Goal: Task Accomplishment & Management: Manage account settings

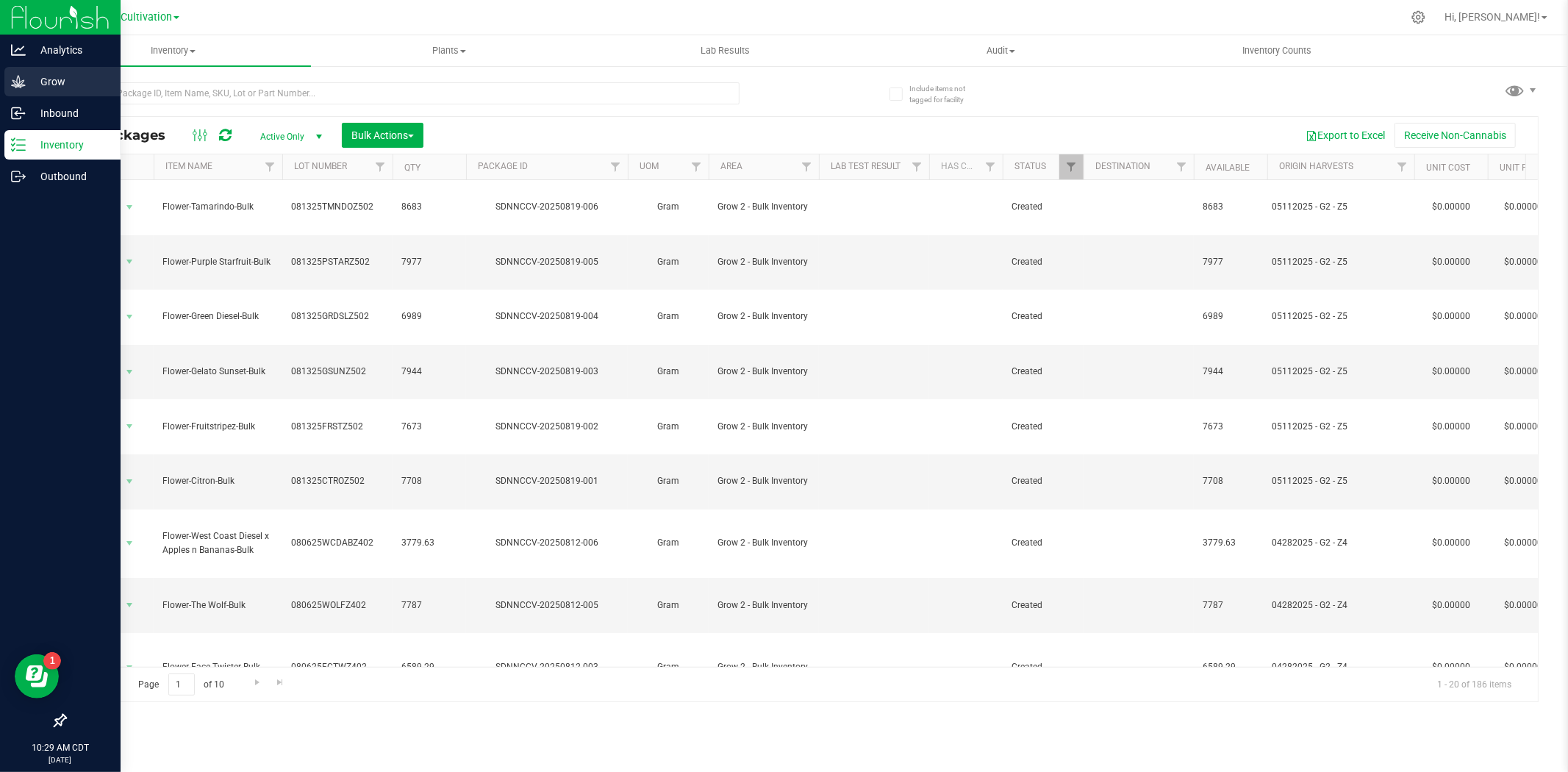
click at [18, 81] on icon at bounding box center [19, 81] width 15 height 15
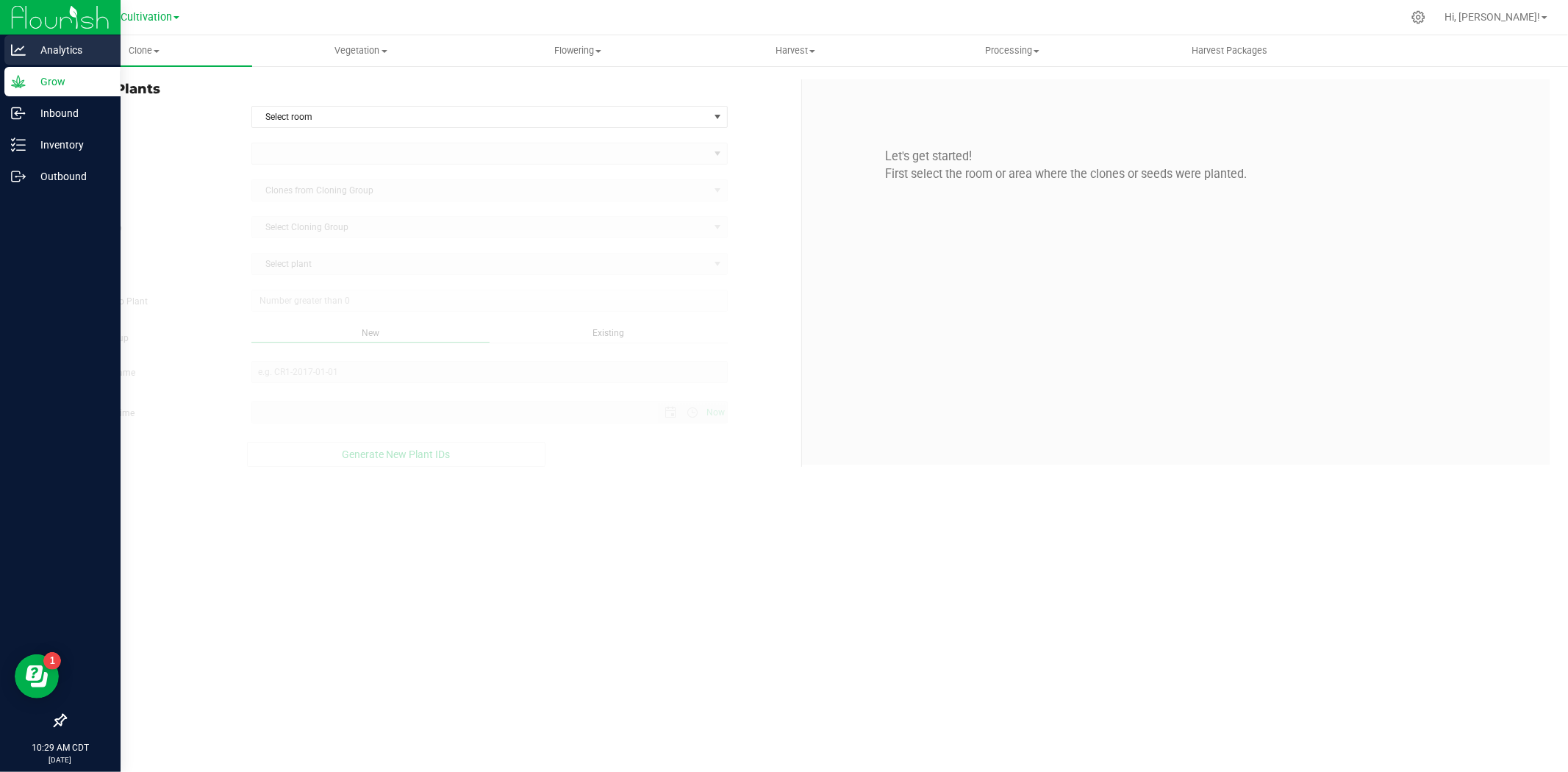
type input "8/25/2025 10:29 AM"
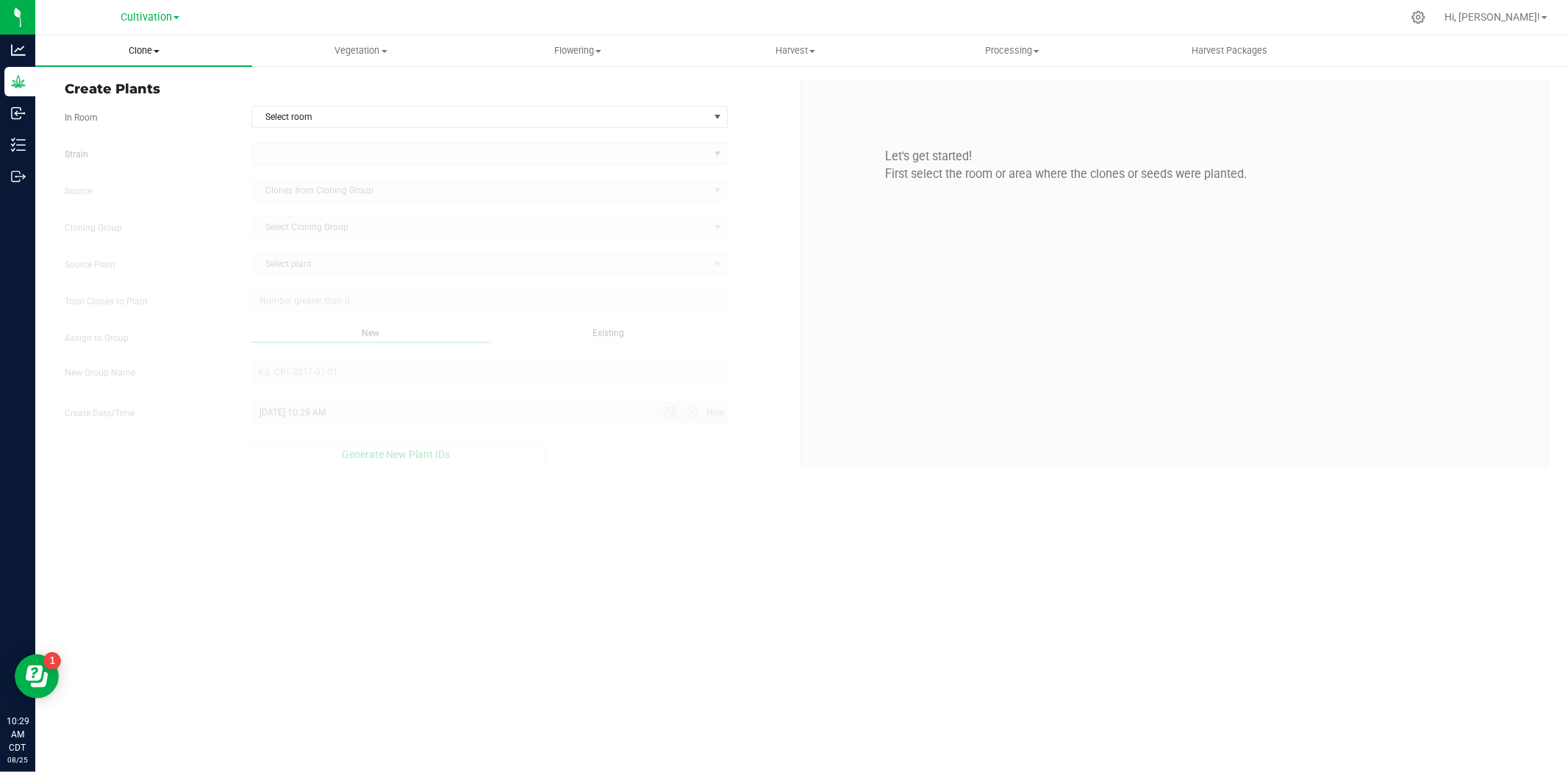
click at [153, 55] on span "Clone" at bounding box center [143, 51] width 216 height 13
click at [100, 105] on span "Cloning groups" at bounding box center [91, 106] width 111 height 13
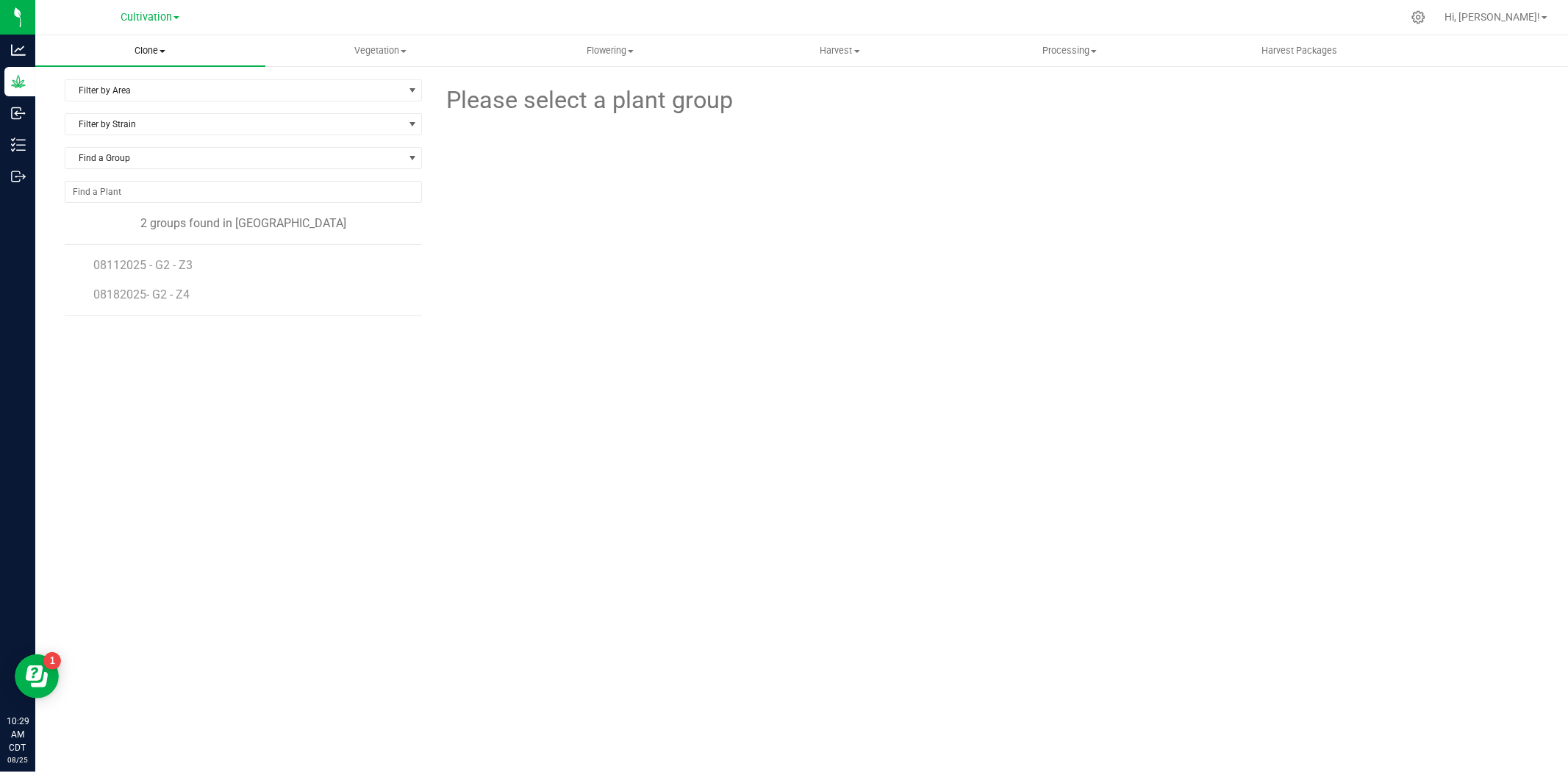
click at [158, 48] on span "Clone" at bounding box center [150, 51] width 230 height 13
click at [366, 50] on span "Vegetation" at bounding box center [380, 51] width 228 height 13
click at [352, 126] on span "Mother groups" at bounding box center [320, 124] width 109 height 13
click at [165, 356] on span "07152025 - G2 - Z2" at bounding box center [144, 353] width 102 height 14
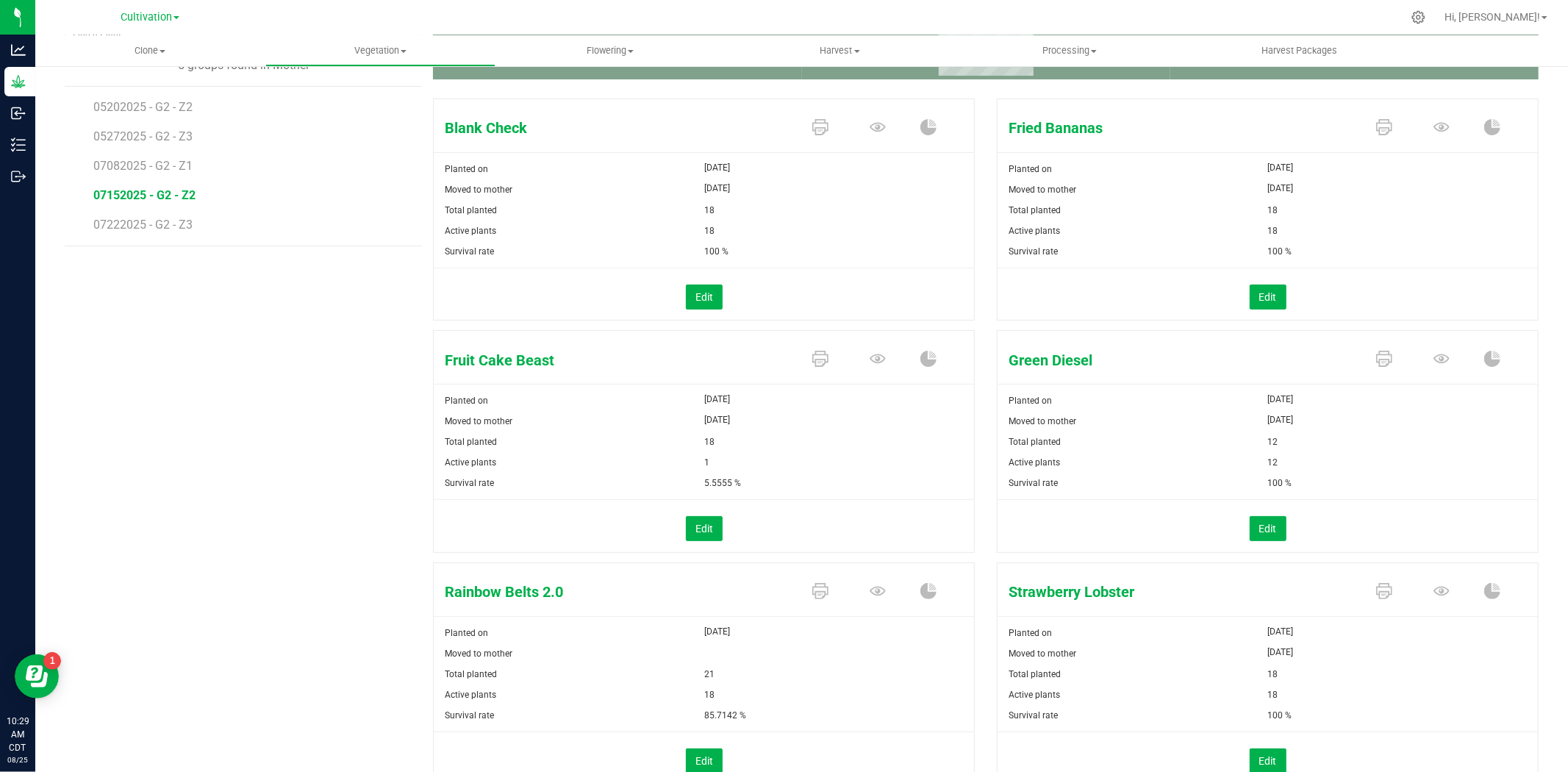
scroll to position [163, 0]
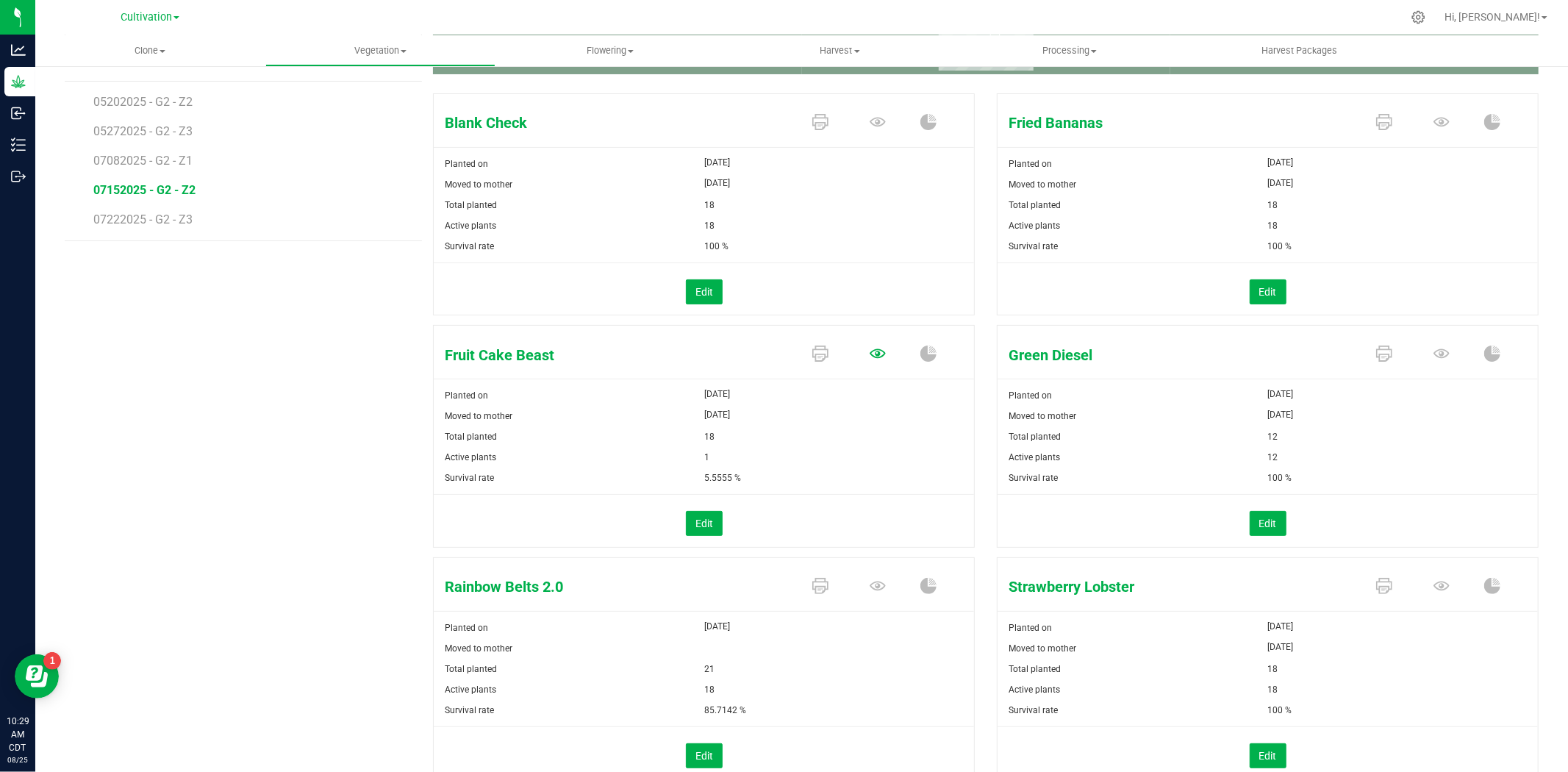
click at [870, 131] on icon at bounding box center [877, 121] width 16 height 16
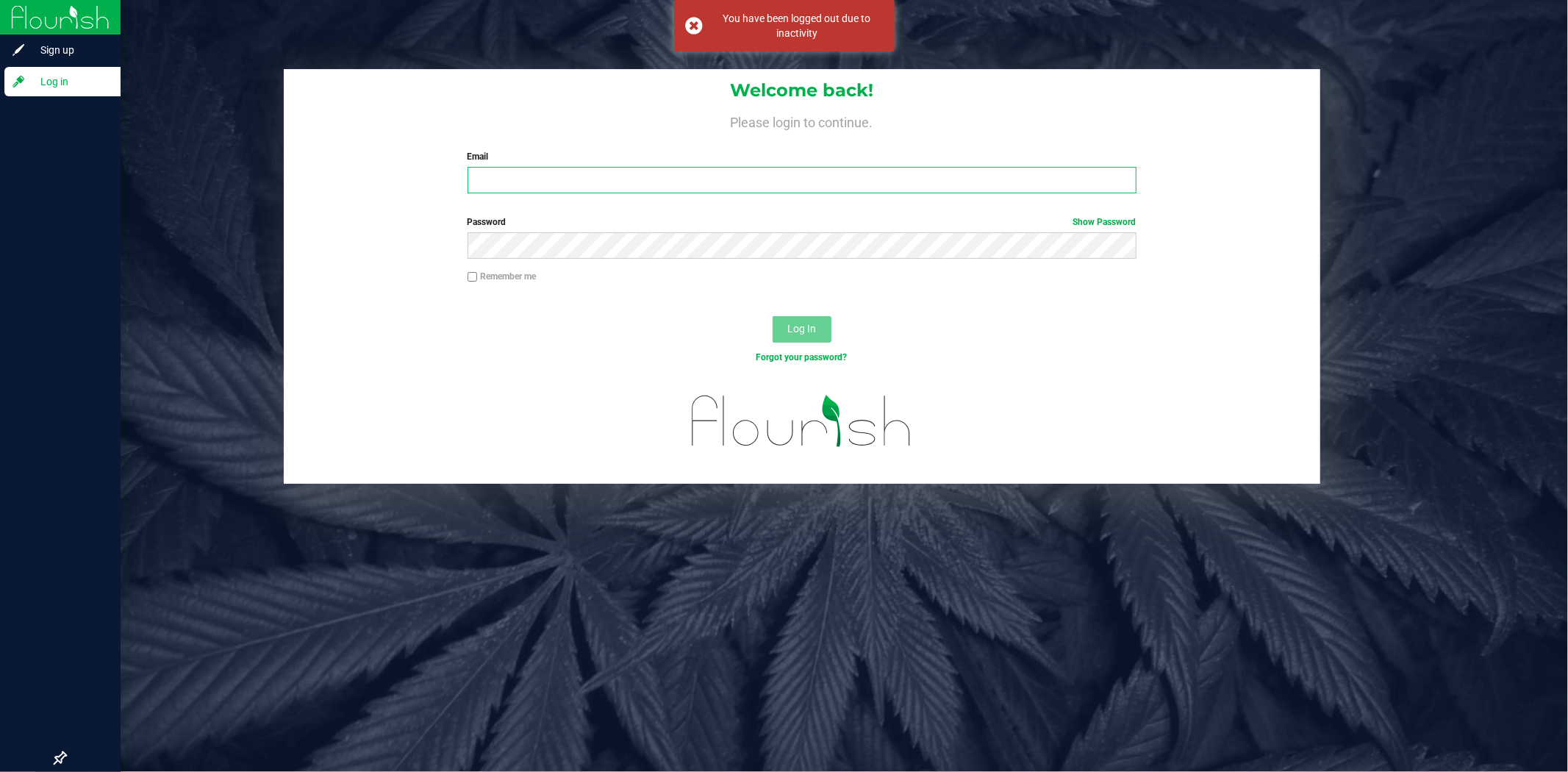
type input "[PERSON_NAME][EMAIL_ADDRESS][PERSON_NAME][DOMAIN_NAME]"
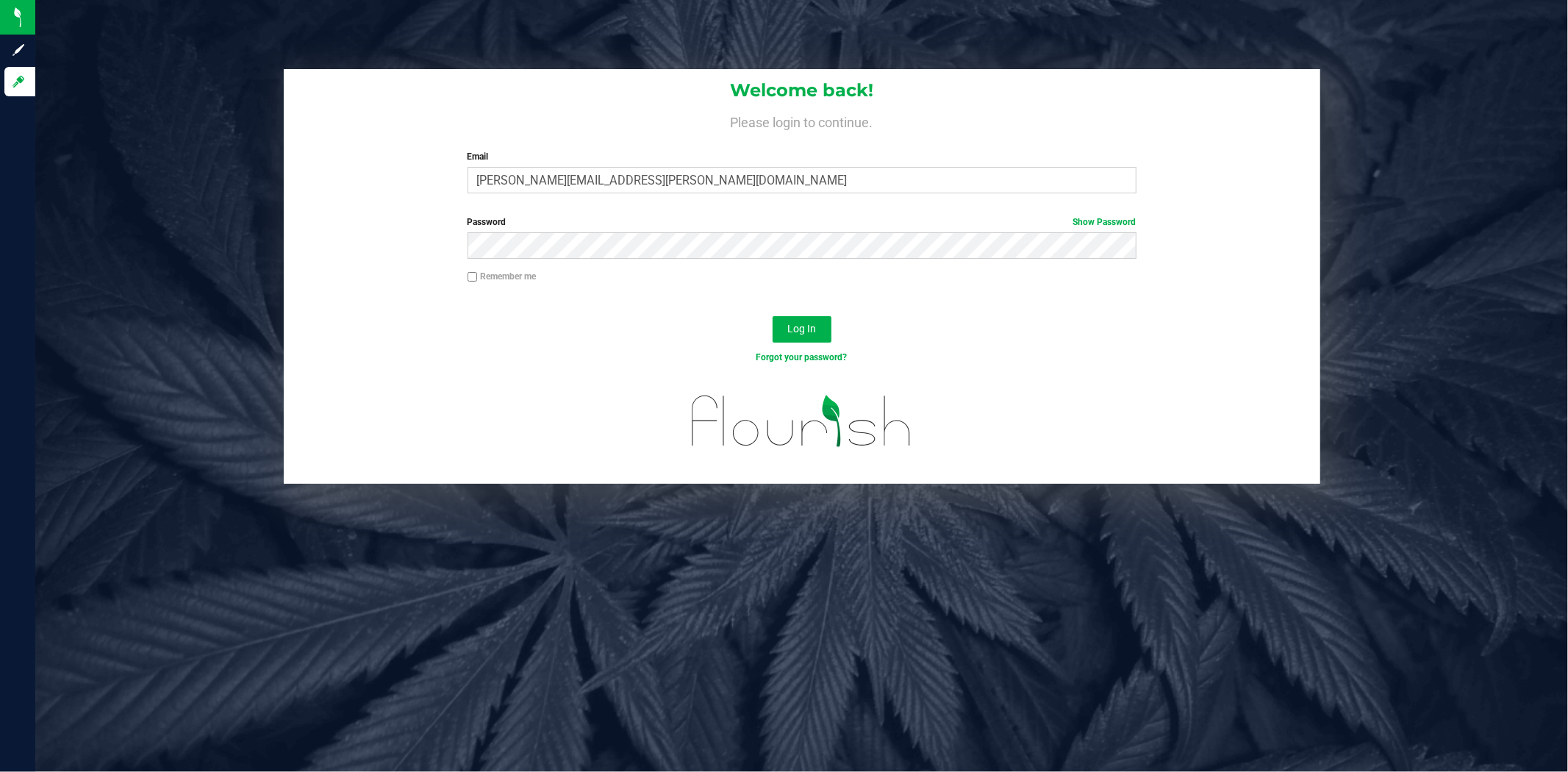
click at [766, 320] on div "Log In" at bounding box center [802, 334] width 1036 height 49
click at [781, 328] on button "Log In" at bounding box center [802, 330] width 59 height 27
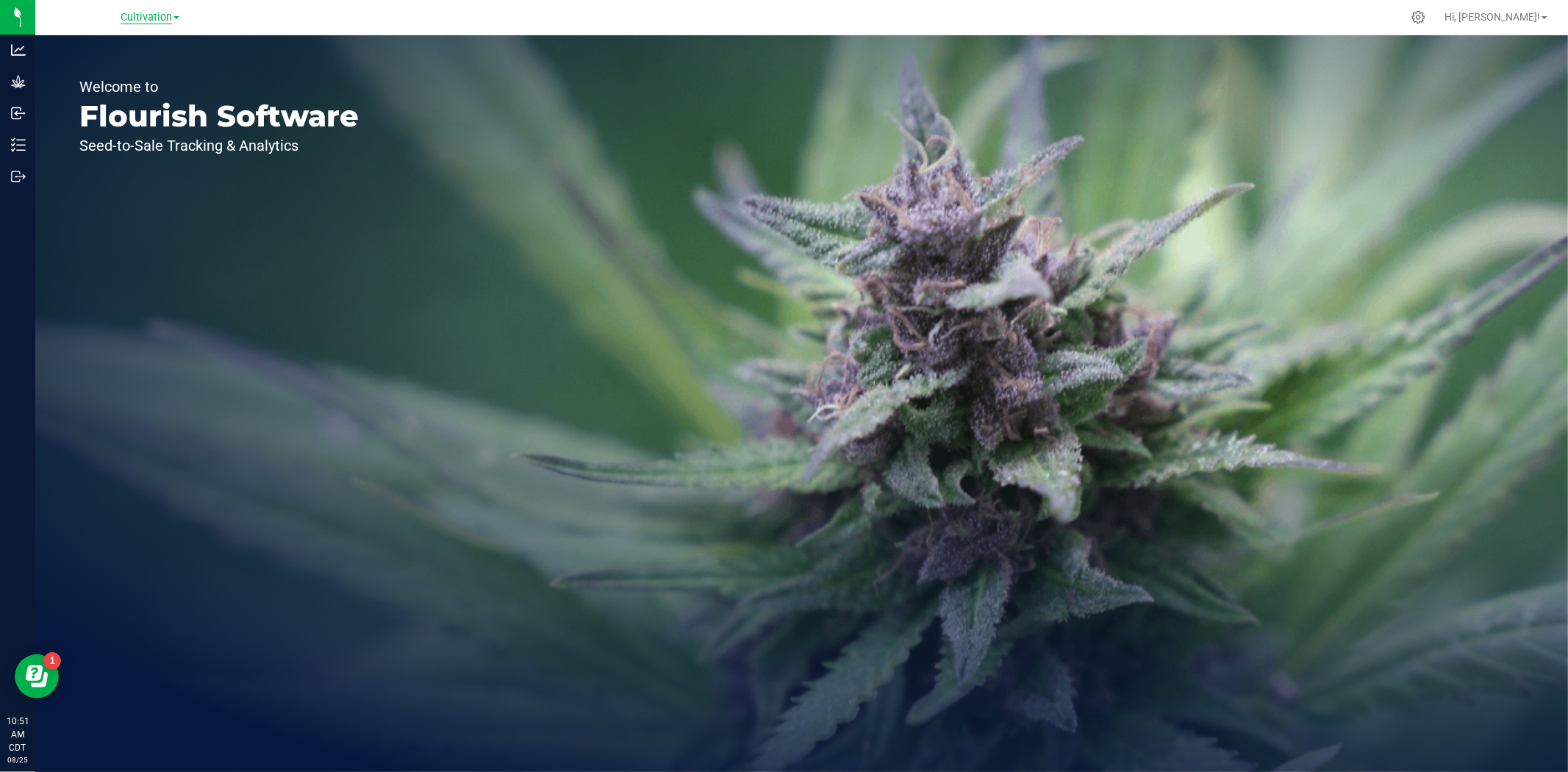
click at [160, 20] on span "Cultivation" at bounding box center [146, 18] width 52 height 13
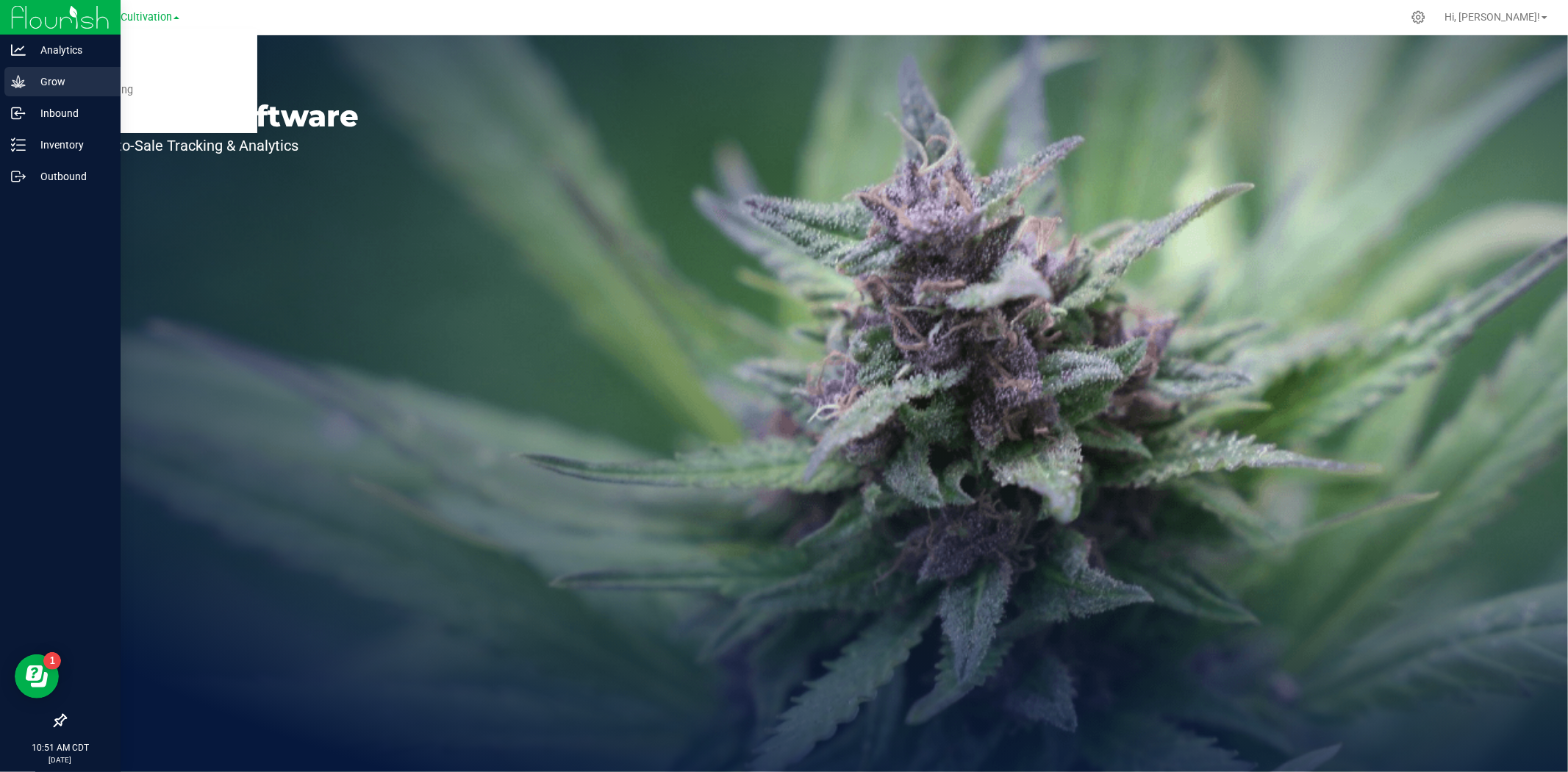
click at [30, 79] on p "Grow" at bounding box center [69, 81] width 88 height 18
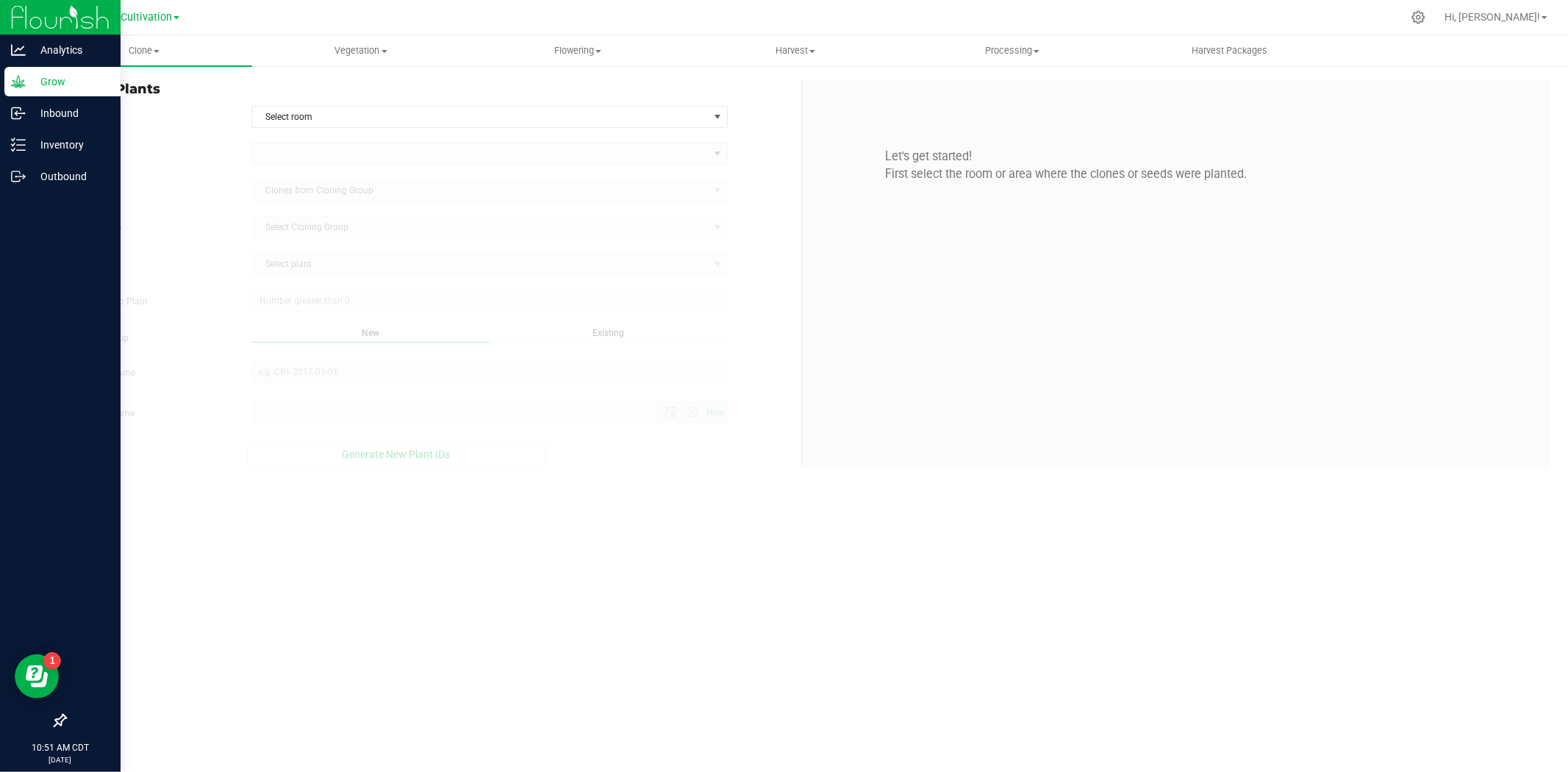
type input "8/25/2025 10:51 AM"
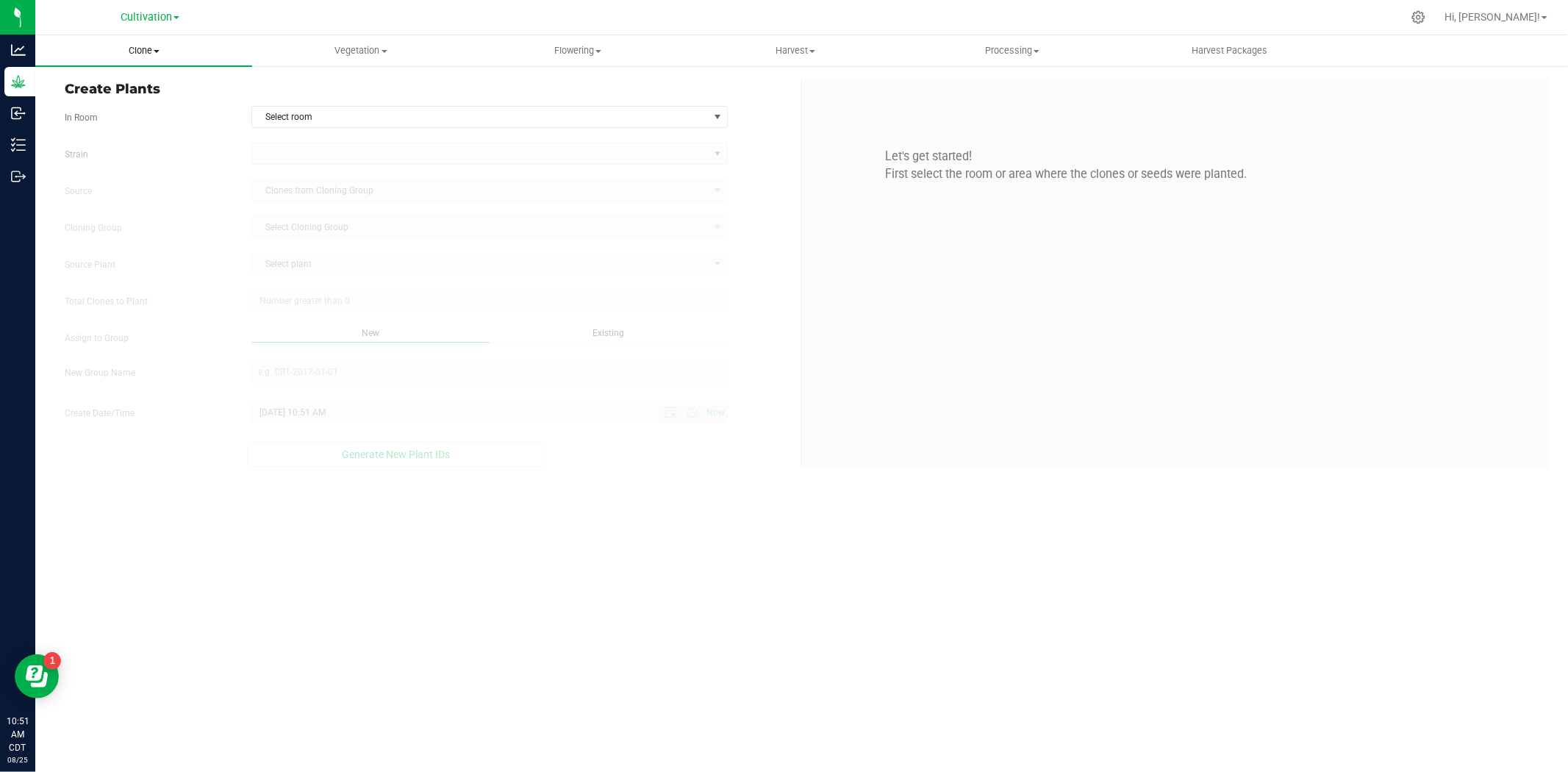
click at [149, 55] on span "Clone" at bounding box center [143, 51] width 216 height 13
click at [345, 55] on span "Vegetation" at bounding box center [360, 51] width 216 height 13
click at [341, 116] on li "Mother groups" at bounding box center [361, 124] width 216 height 18
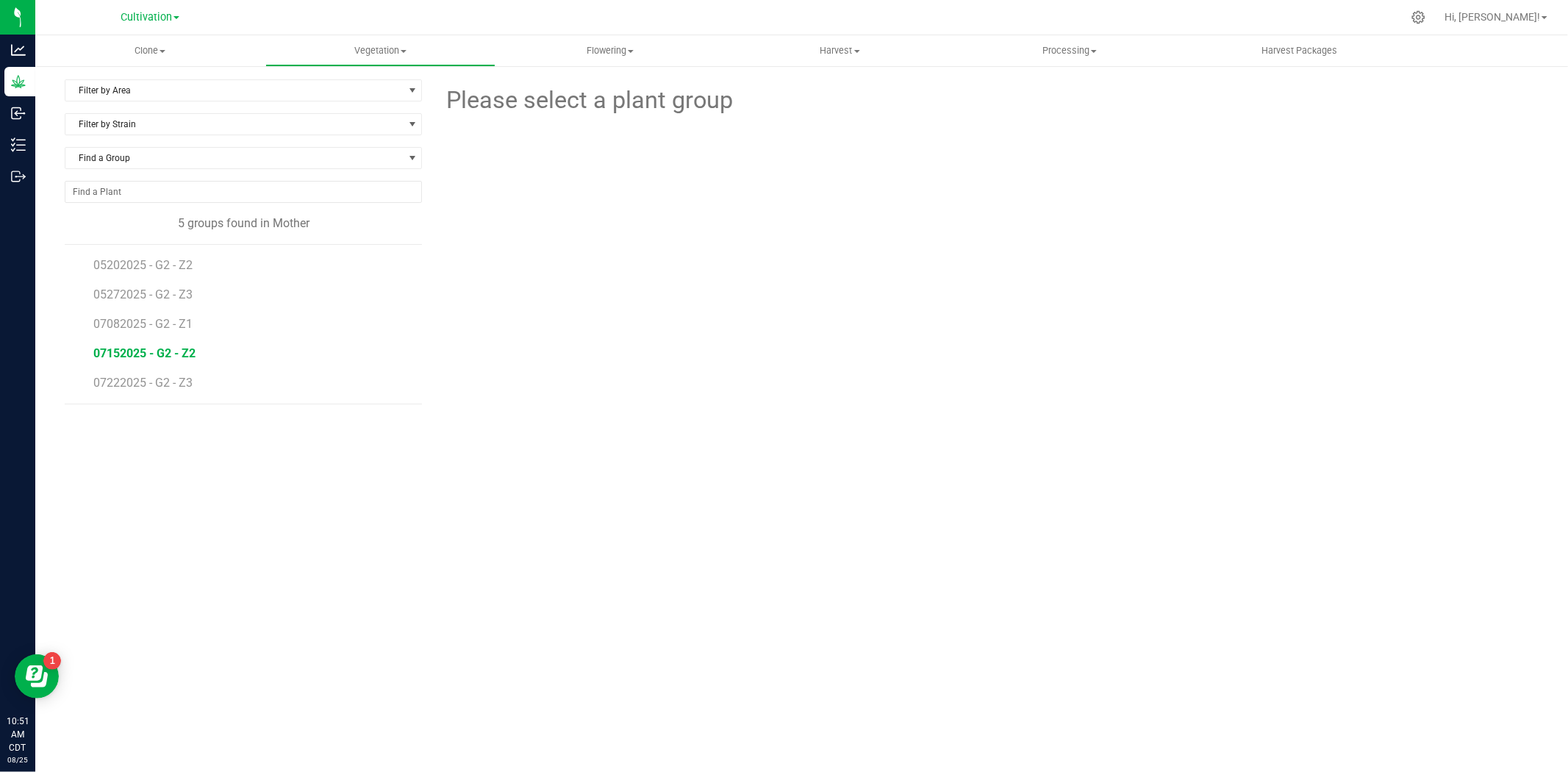
click at [166, 359] on span "07152025 - G2 - Z2" at bounding box center [144, 353] width 102 height 14
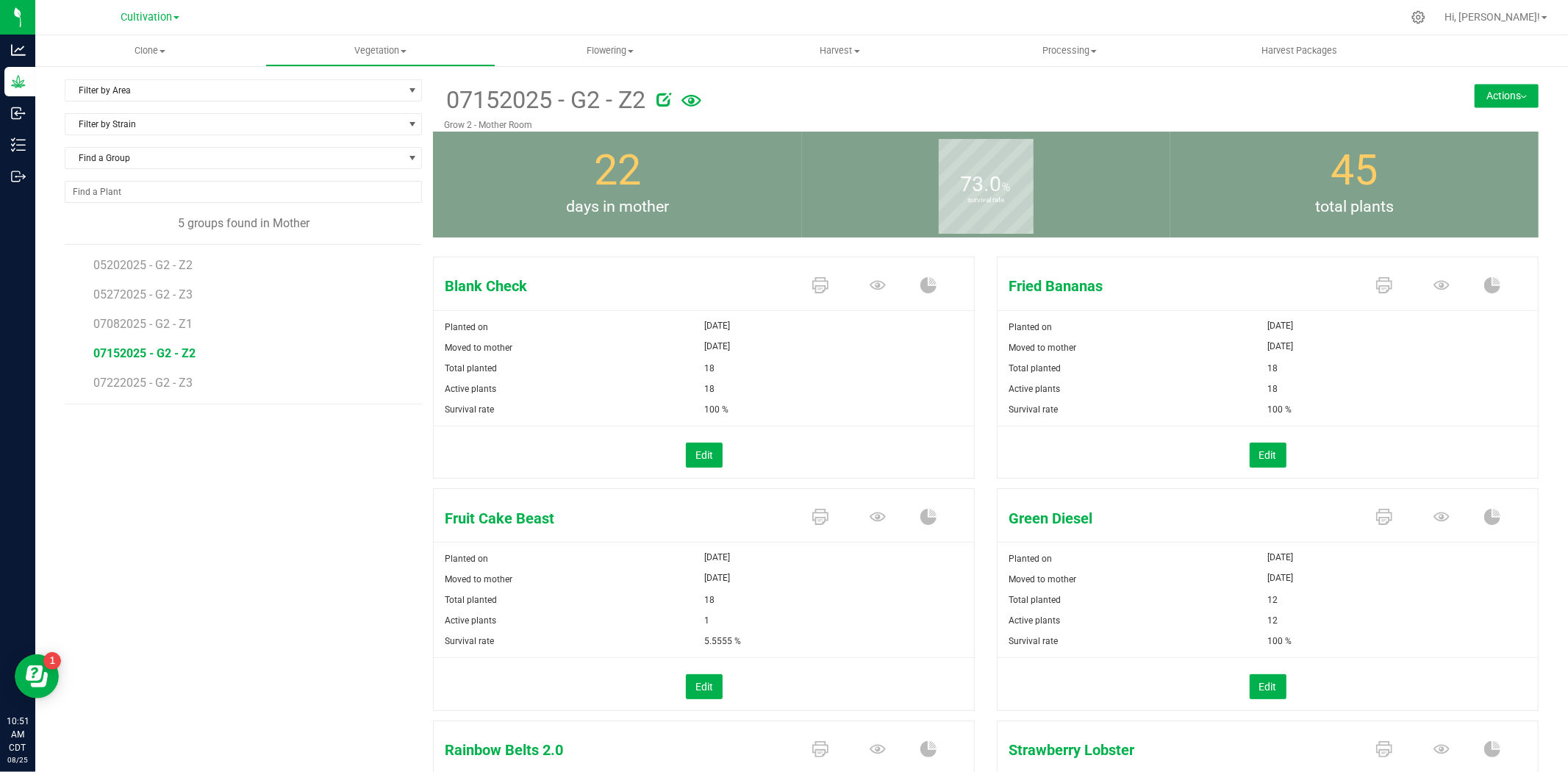
scroll to position [81, 0]
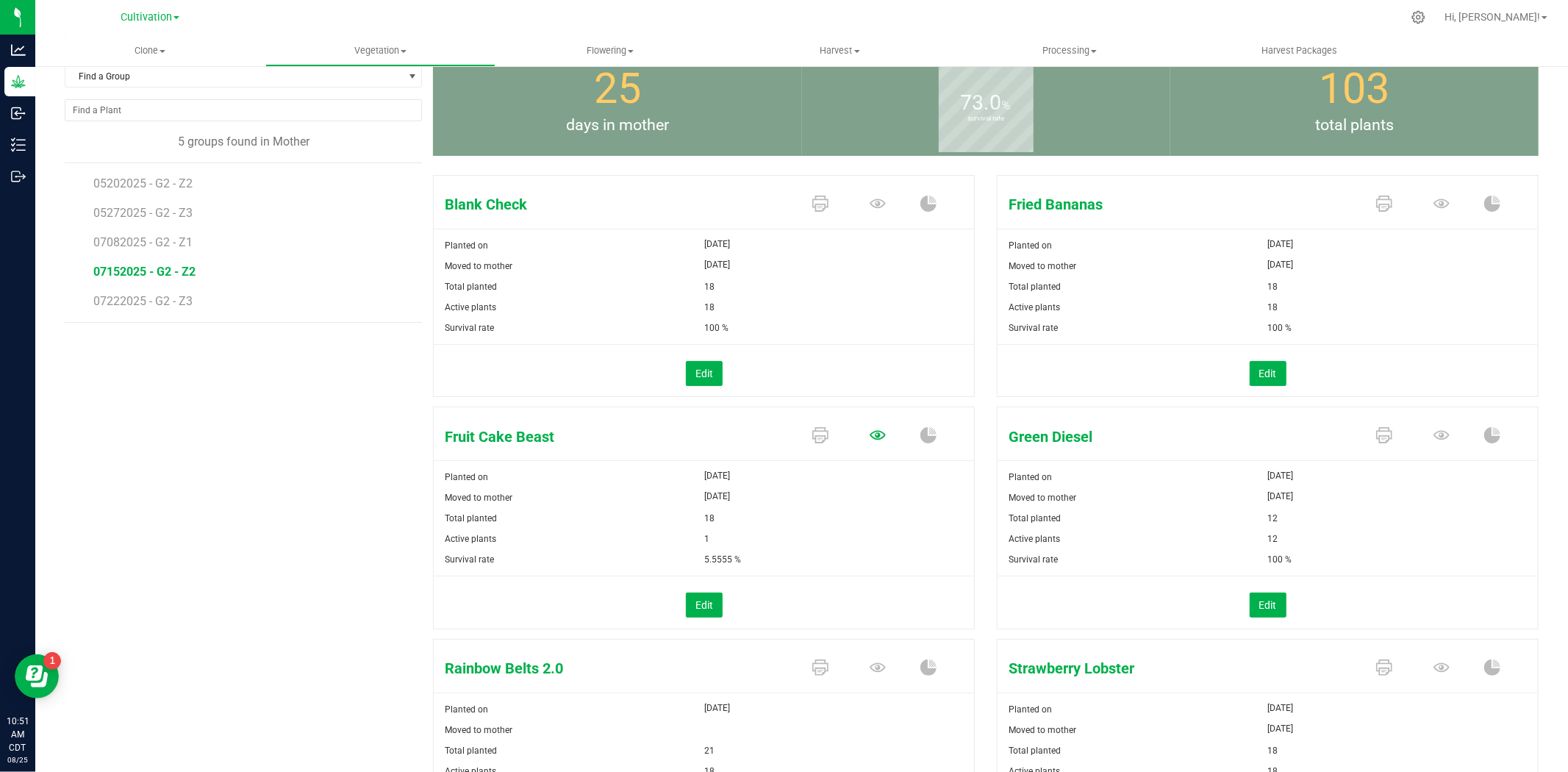
click at [870, 212] on icon at bounding box center [877, 203] width 16 height 16
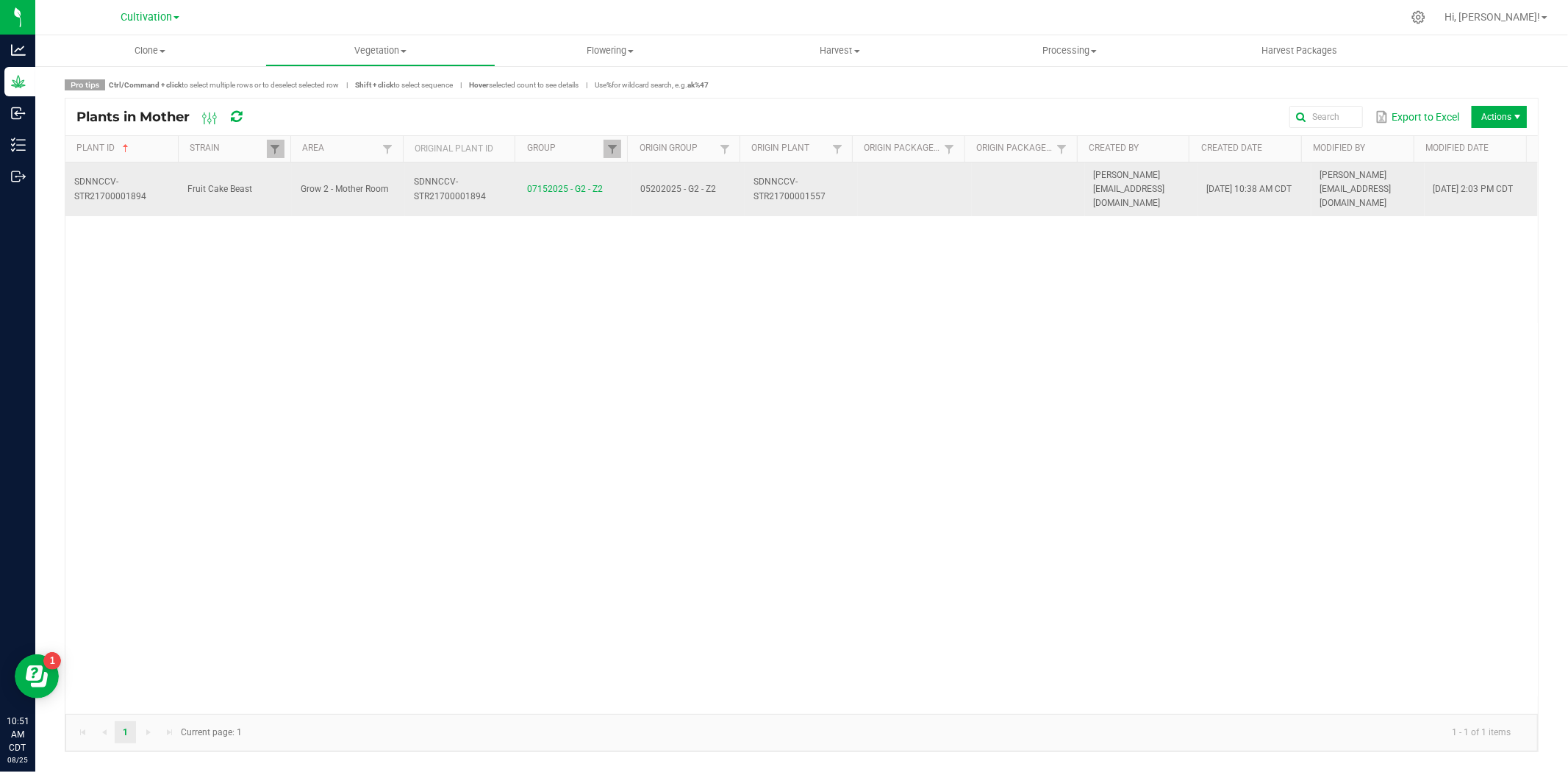
click at [458, 177] on td "SDNNCCV-STR21700001894" at bounding box center [462, 190] width 113 height 55
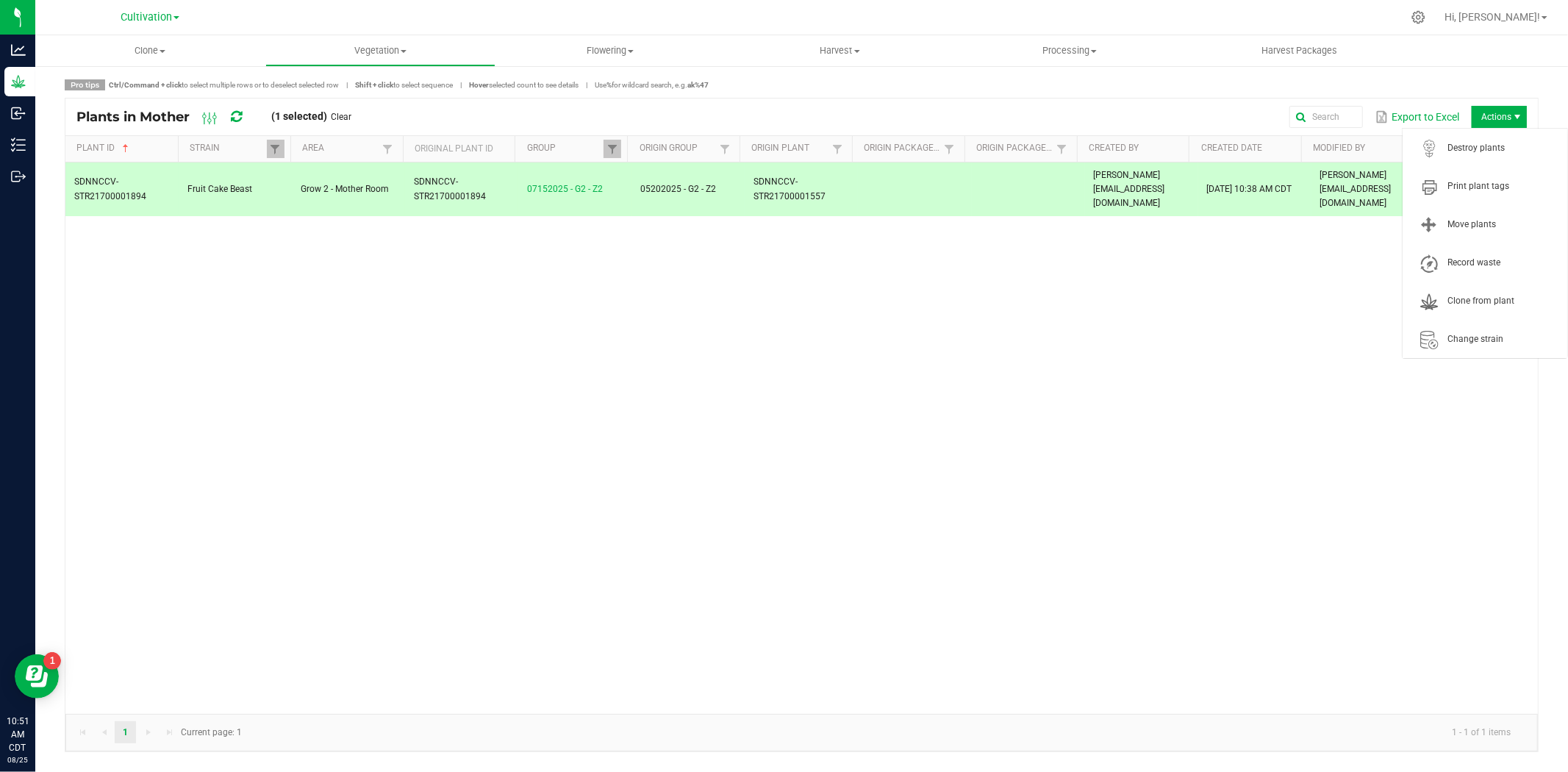
click at [1512, 120] on span "Actions" at bounding box center [1517, 117] width 12 height 12
click at [1495, 143] on span "Destroy plants" at bounding box center [1502, 148] width 110 height 13
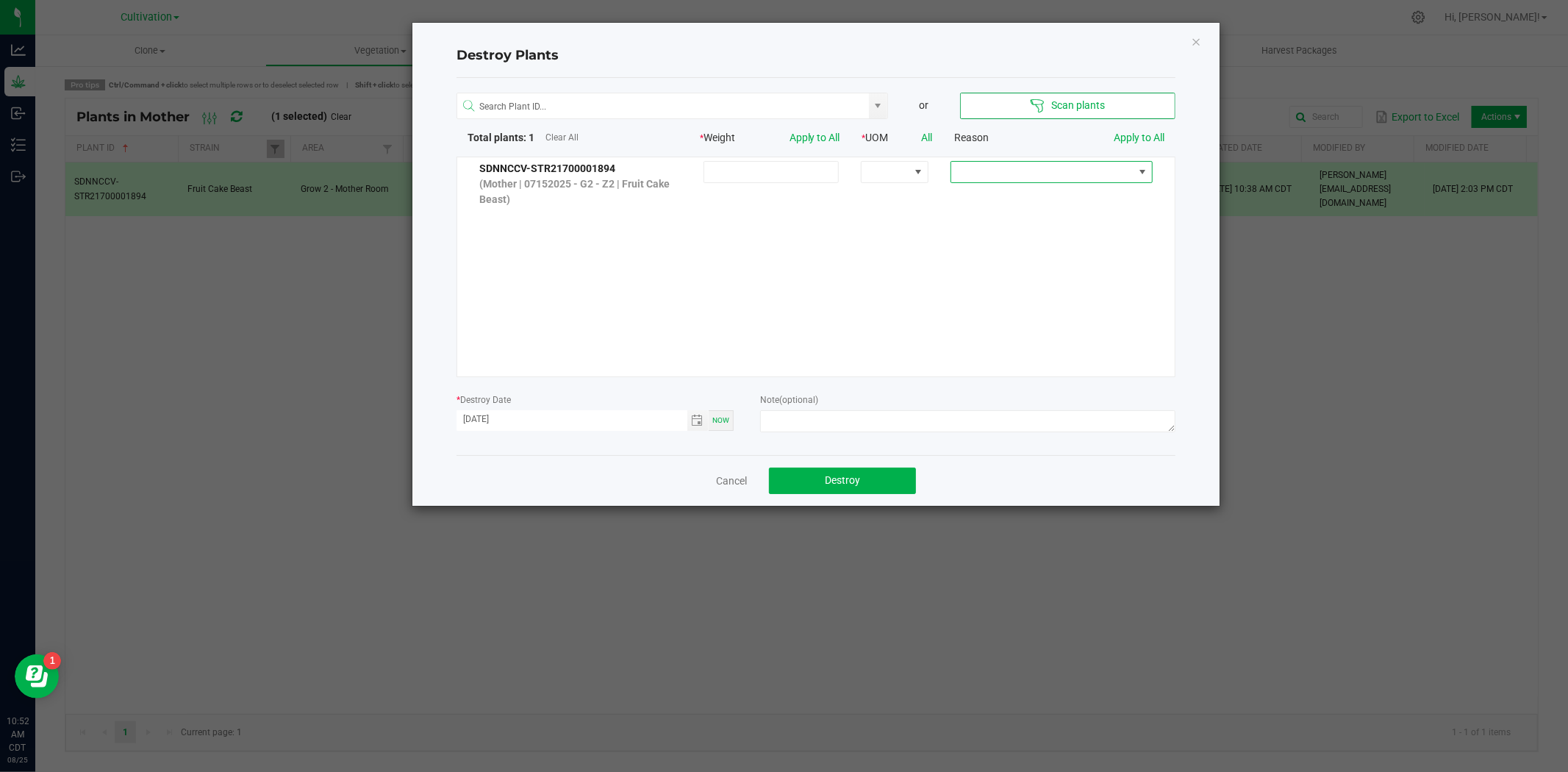
click at [951, 167] on span at bounding box center [1042, 172] width 182 height 20
click at [1001, 225] on li "Dried out" at bounding box center [1041, 224] width 197 height 25
click at [700, 422] on span "Toggle calendar" at bounding box center [698, 420] width 12 height 12
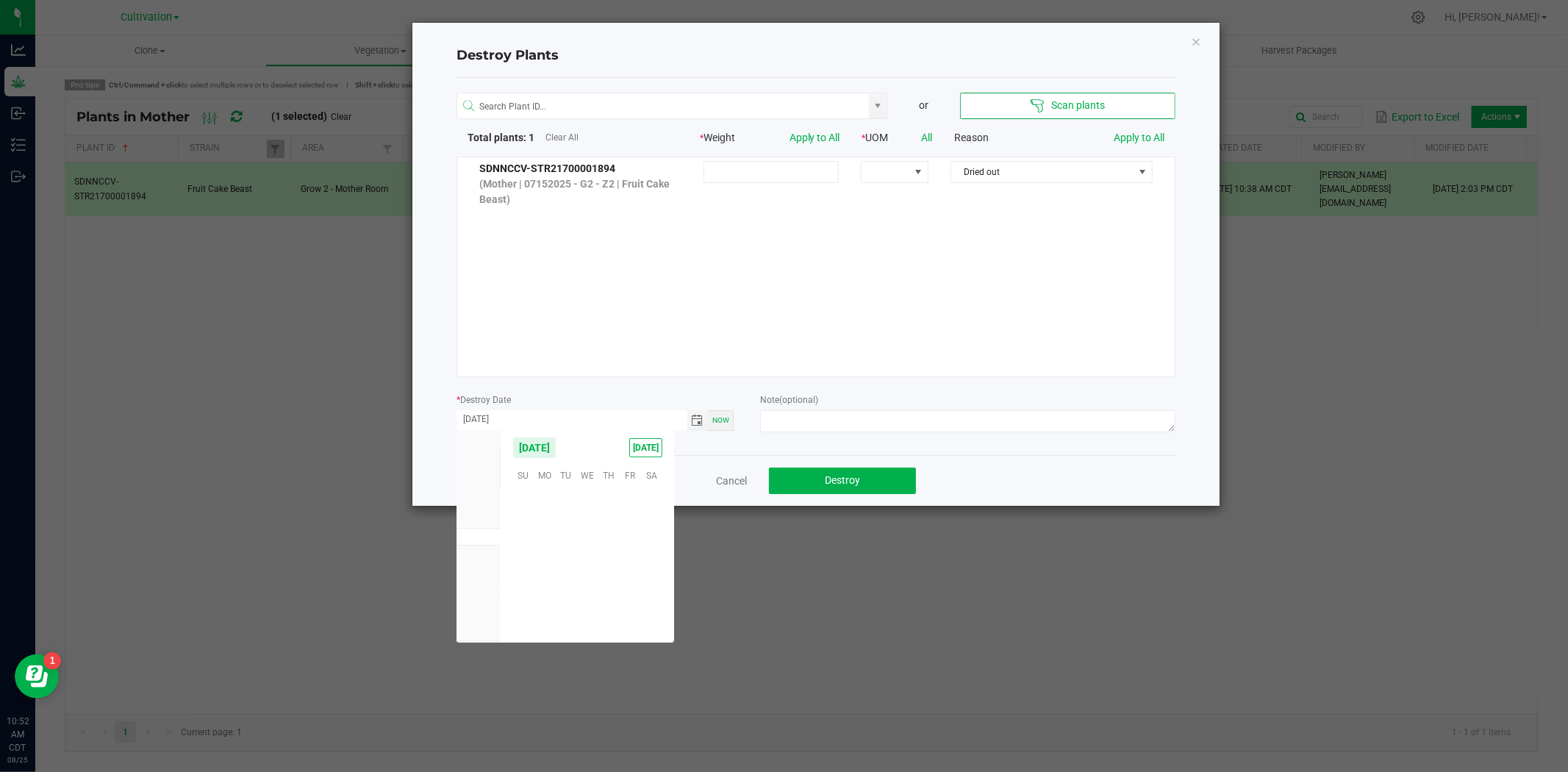
scroll to position [238392, 0]
click at [601, 542] on span "14" at bounding box center [609, 542] width 21 height 23
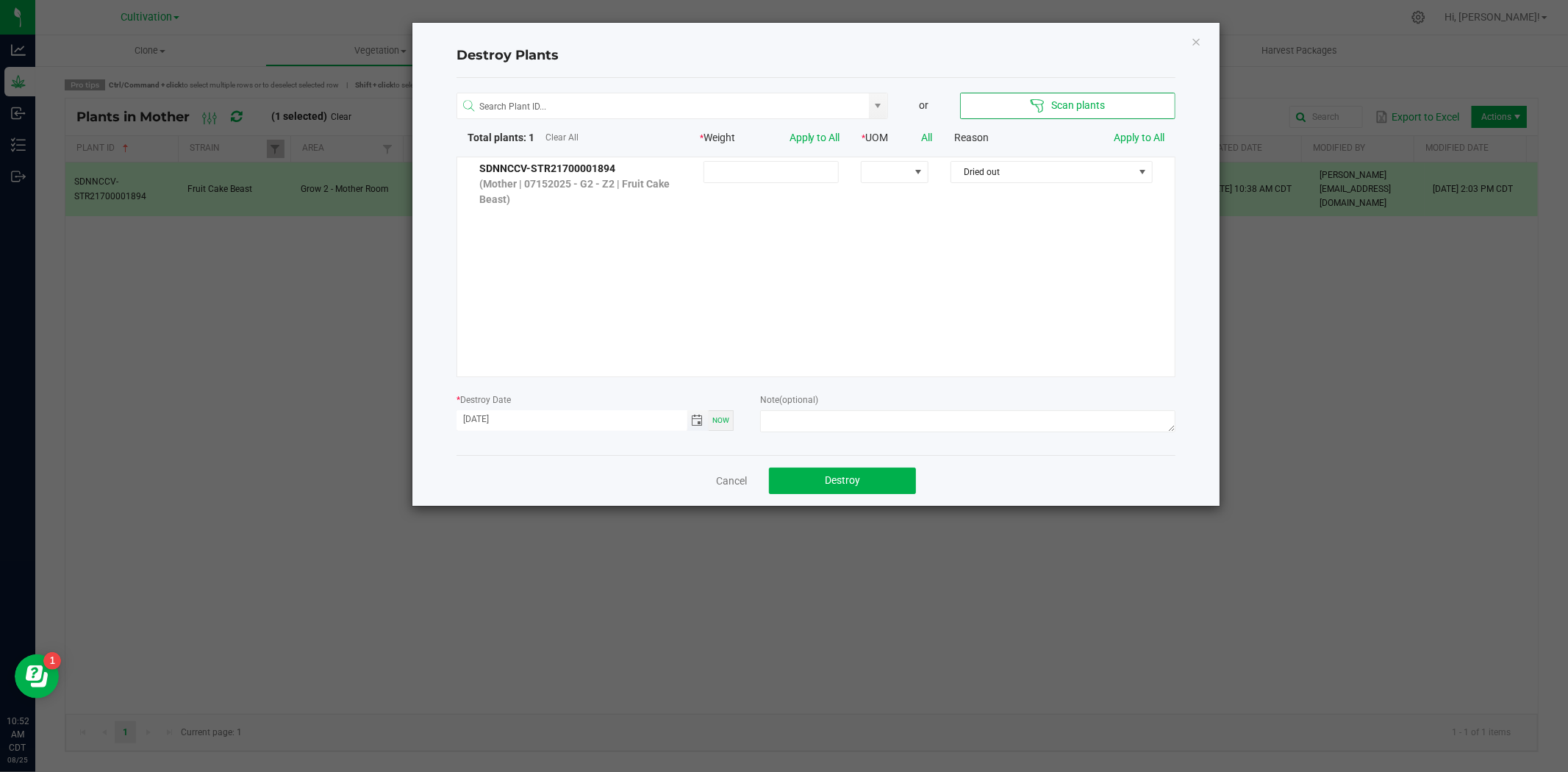
click at [695, 422] on span "Toggle calendar" at bounding box center [698, 420] width 12 height 12
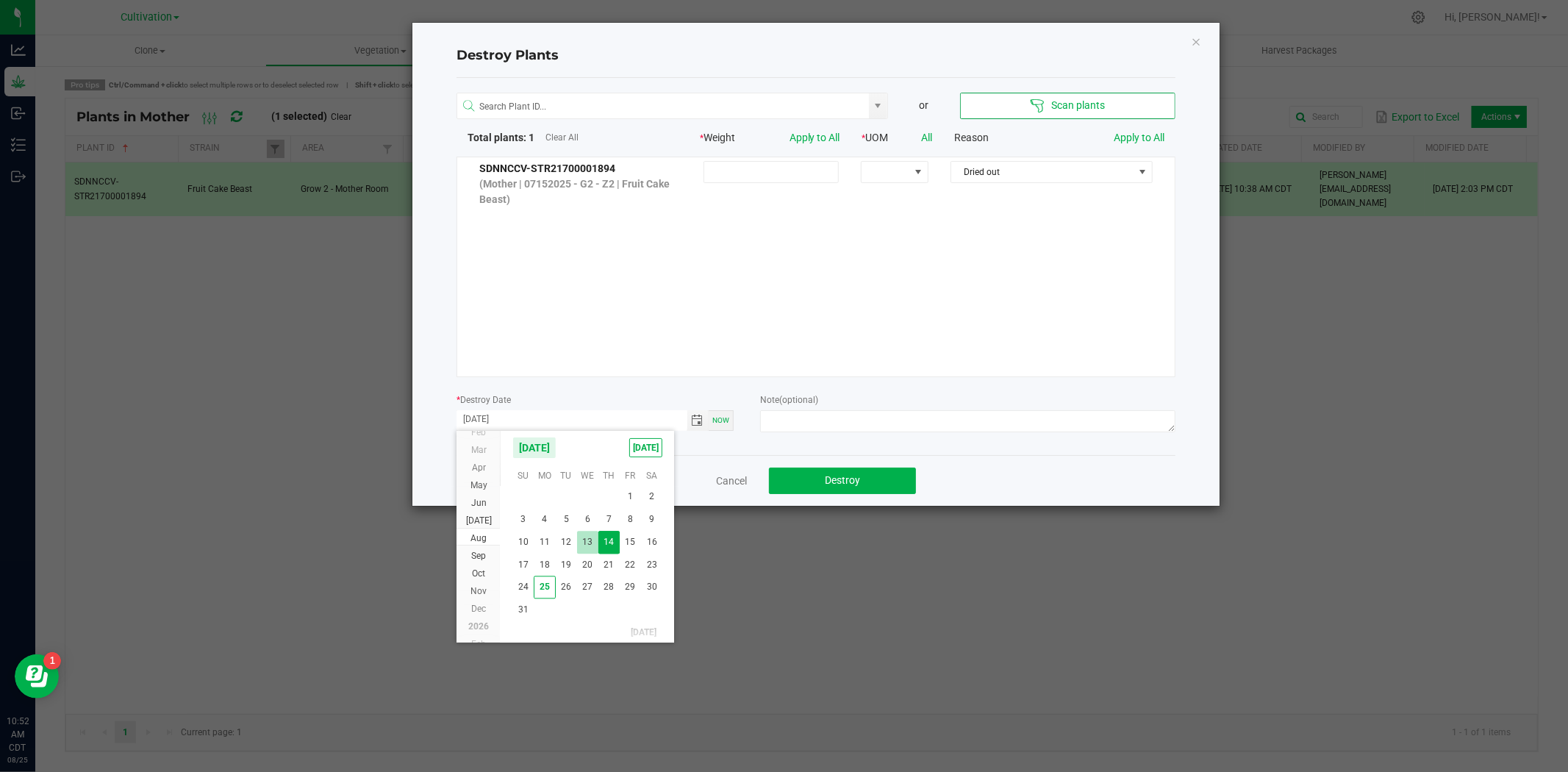
click at [591, 540] on span "13" at bounding box center [587, 542] width 21 height 23
type input "08/13/2025"
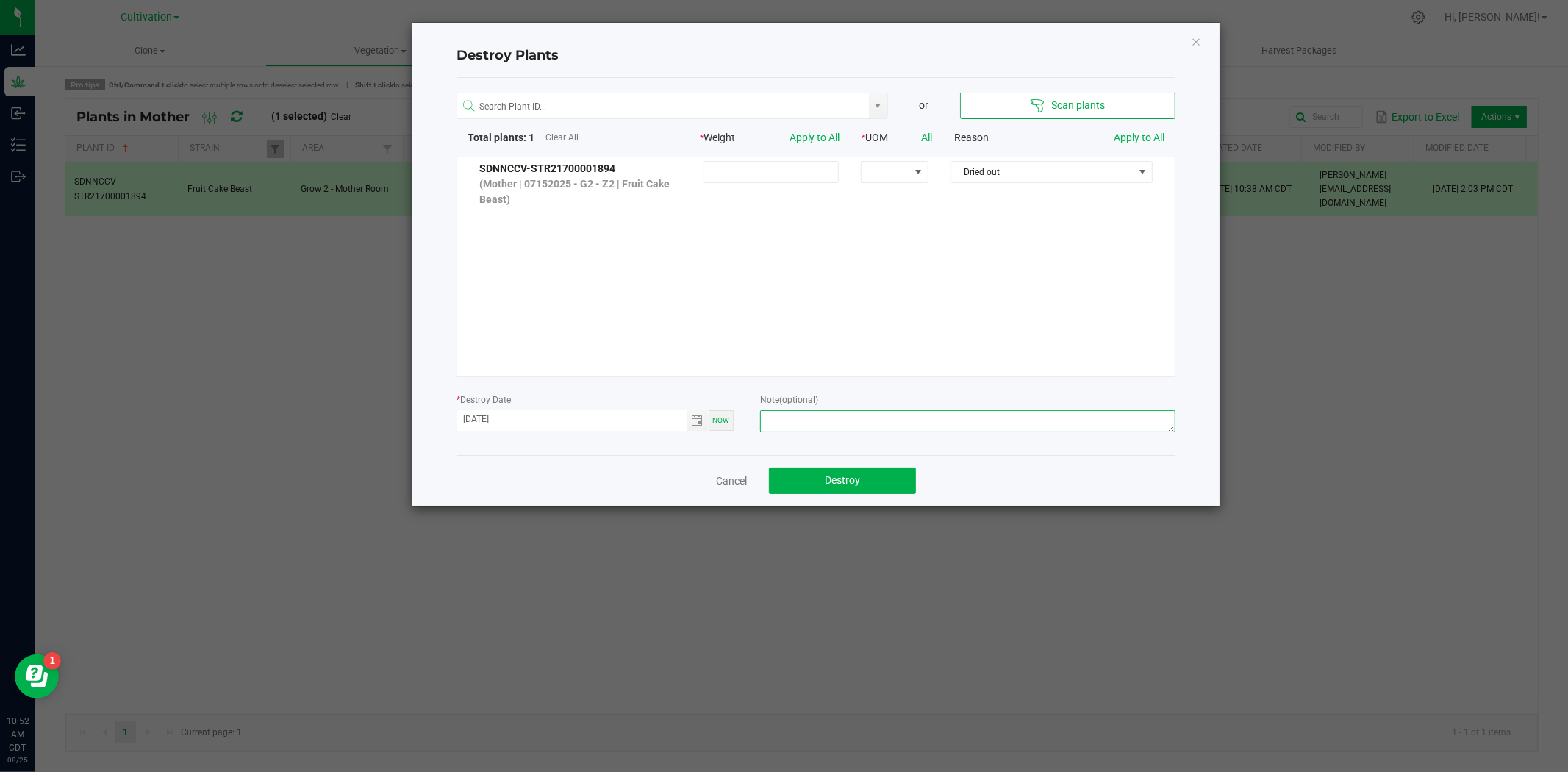
click at [775, 417] on textarea at bounding box center [968, 421] width 415 height 22
type textarea "Switched with another strain - KC"
click at [829, 475] on span "Destroy" at bounding box center [843, 480] width 35 height 12
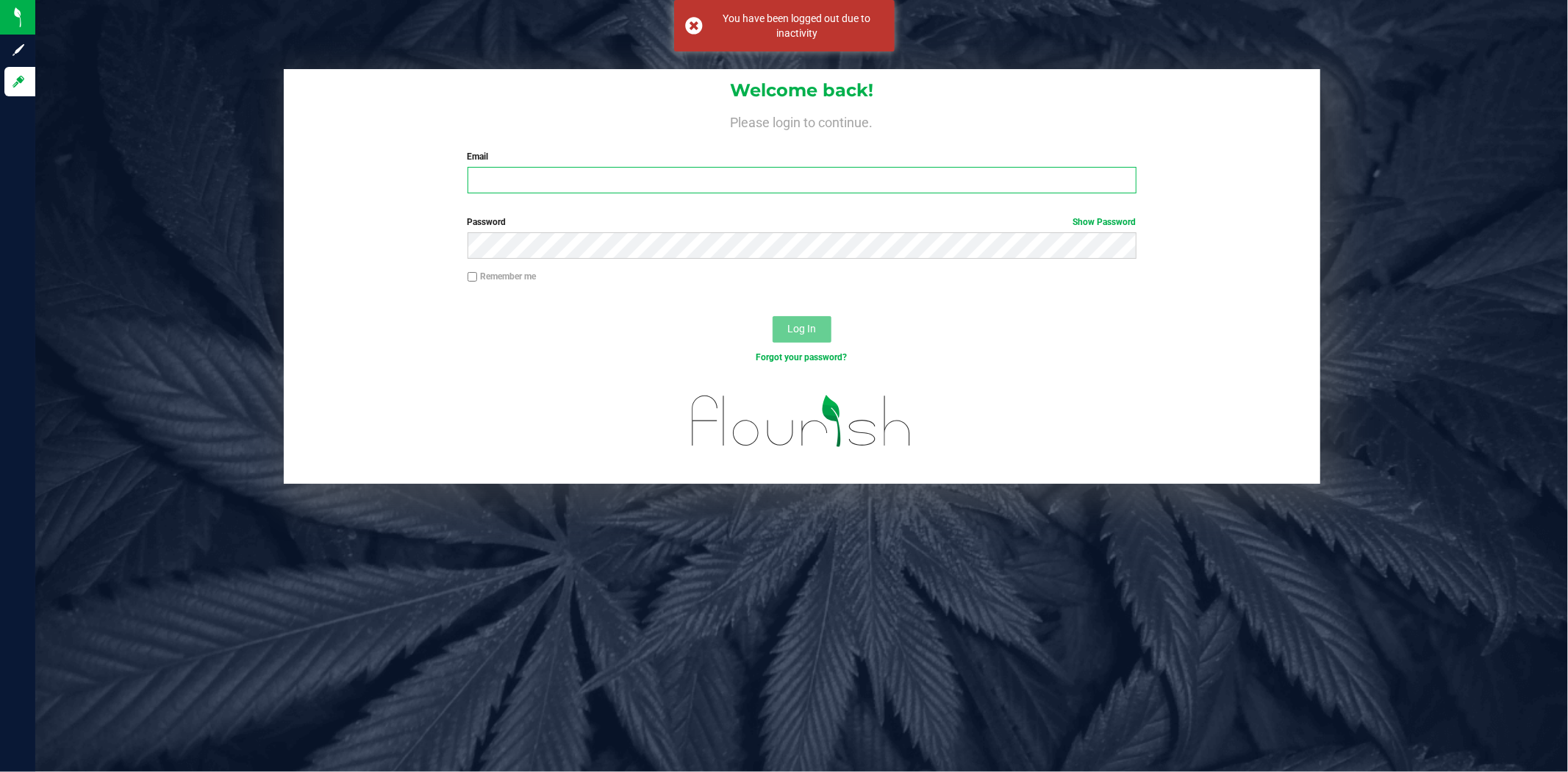
type input "[PERSON_NAME][EMAIL_ADDRESS][PERSON_NAME][DOMAIN_NAME]"
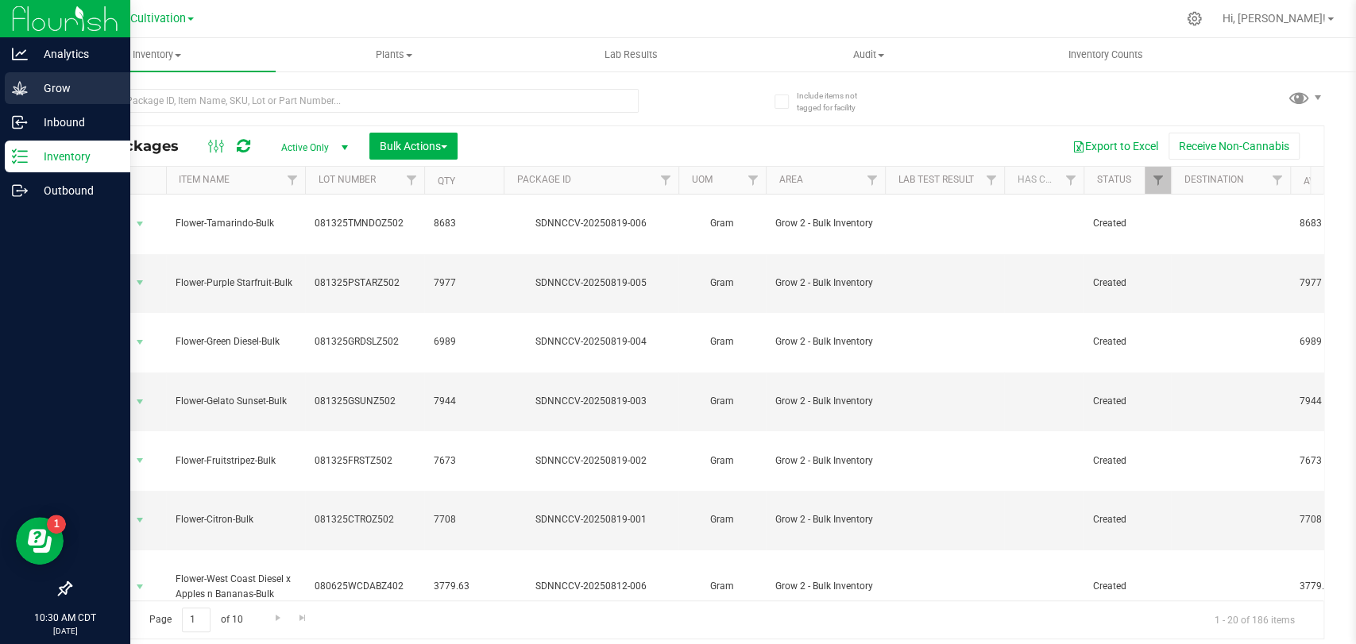
click at [37, 87] on p "Grow" at bounding box center [75, 88] width 95 height 19
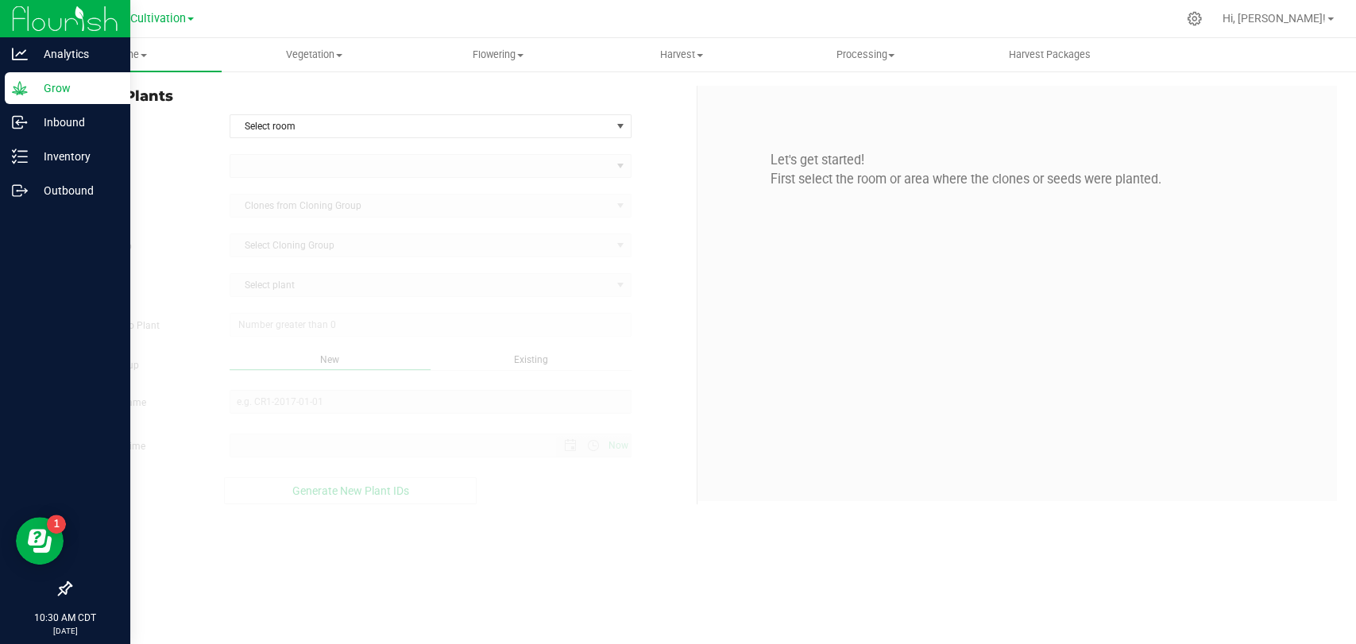
type input "[DATE] 10:30 AM"
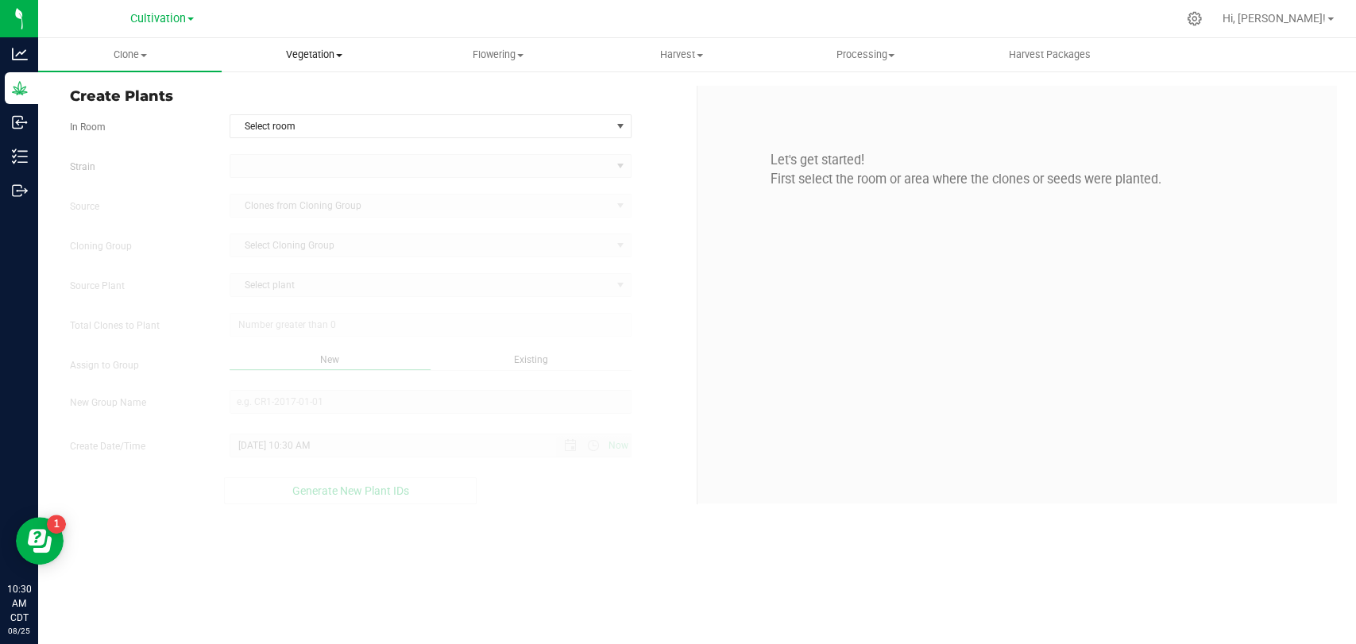
click at [311, 46] on uib-tab-heading "Vegetation Veg groups Veg plants Mother groups Mother plants Apply to plants" at bounding box center [313, 55] width 182 height 32
click at [648, 80] on div "Create Plants In Room Select room Select room Clone Audit Grow 2 - Nursery [GEO…" at bounding box center [697, 295] width 1318 height 451
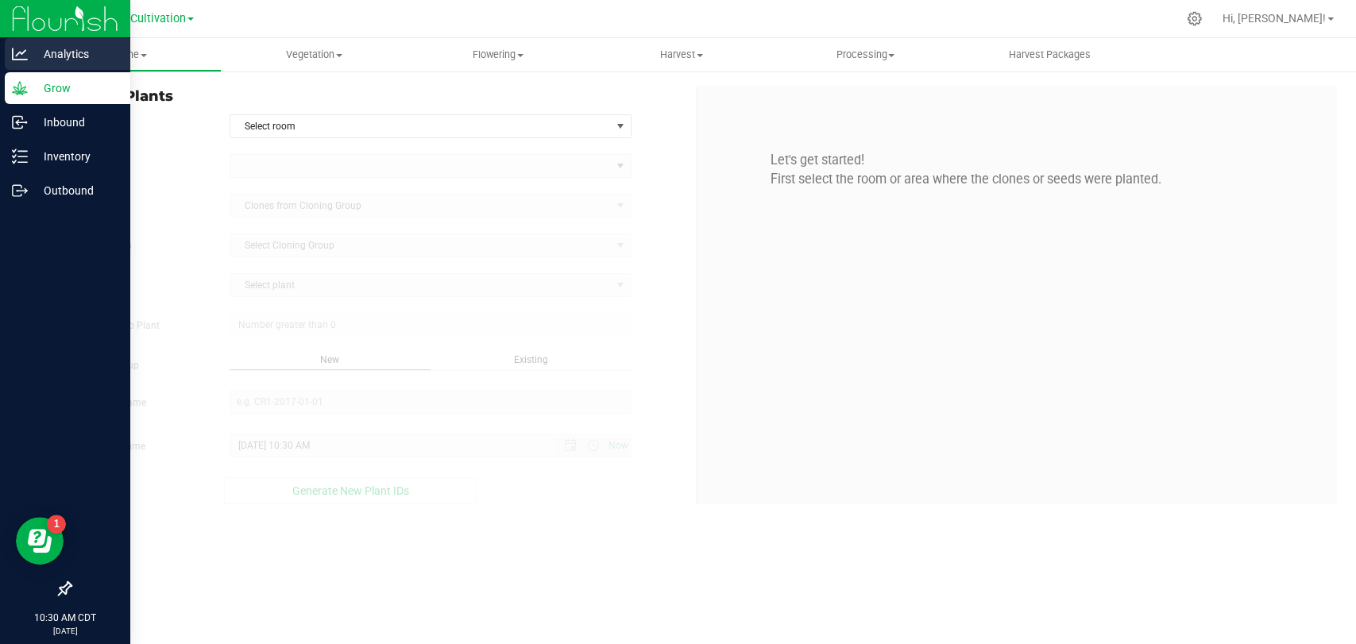
click at [16, 52] on icon at bounding box center [20, 54] width 16 height 16
